Goal: Entertainment & Leisure: Consume media (video, audio)

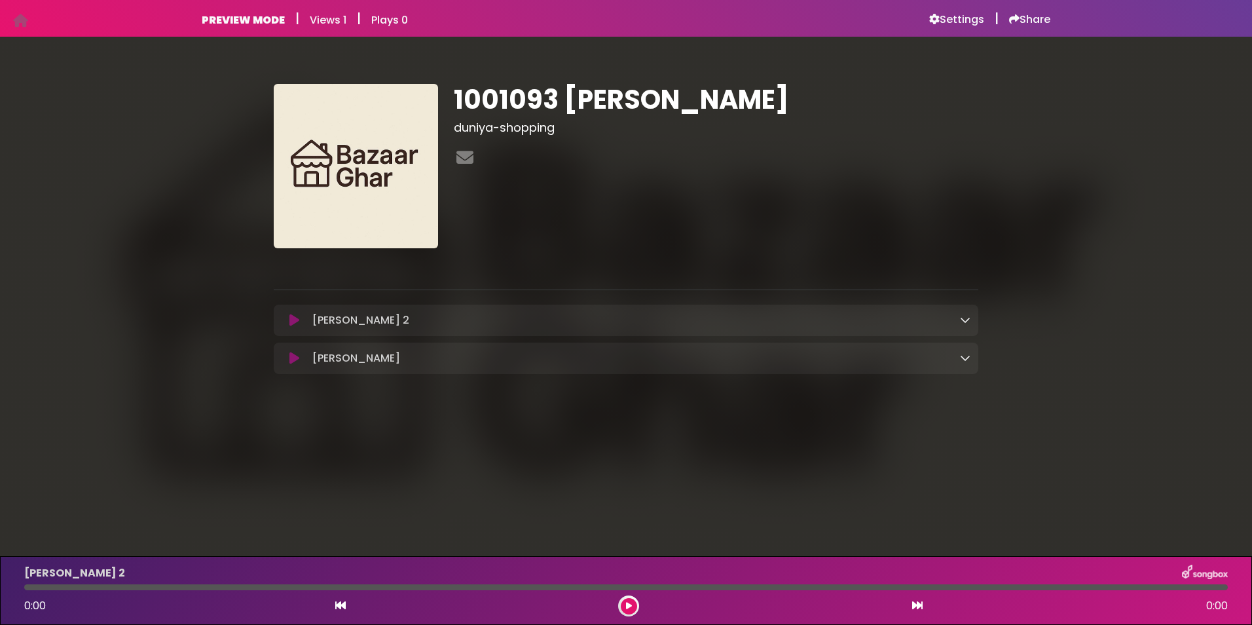
click at [657, 140] on div "1001093 [PERSON_NAME] duniya-shopping" at bounding box center [716, 166] width 540 height 164
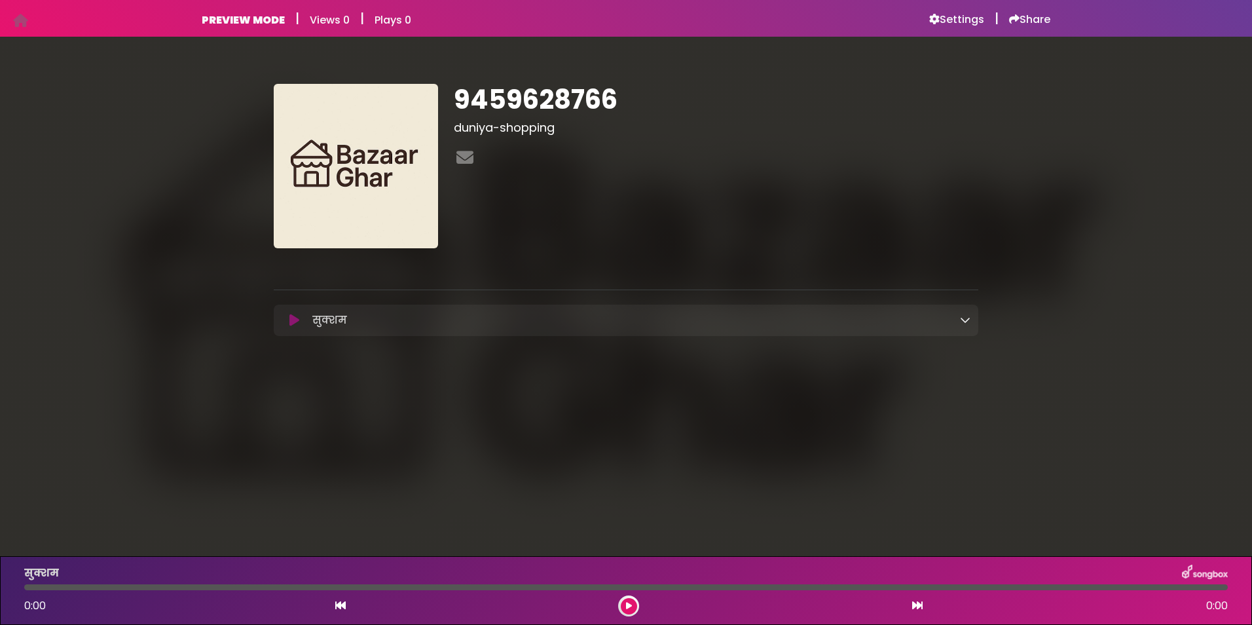
click at [905, 316] on div "सुक्शम Loading Track..." at bounding box center [638, 320] width 663 height 16
click at [973, 322] on div "सुक्शम Loading Track..." at bounding box center [626, 320] width 705 height 16
click at [965, 322] on icon at bounding box center [965, 319] width 10 height 10
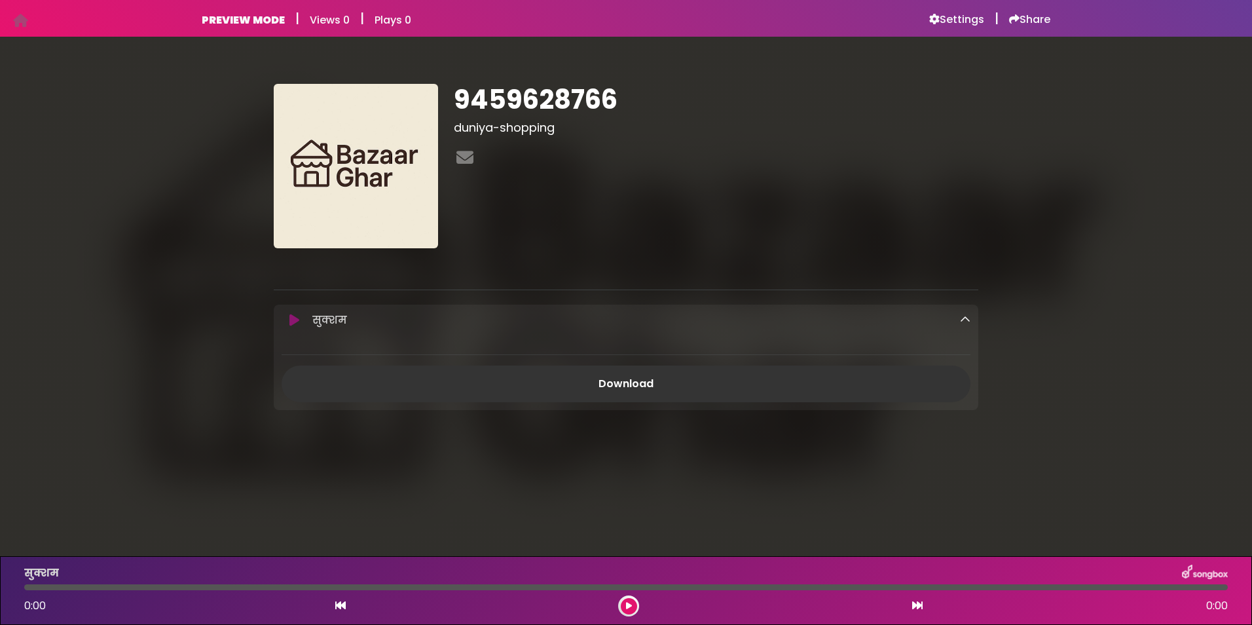
click at [626, 602] on icon at bounding box center [629, 606] width 6 height 8
